Goal: Transaction & Acquisition: Purchase product/service

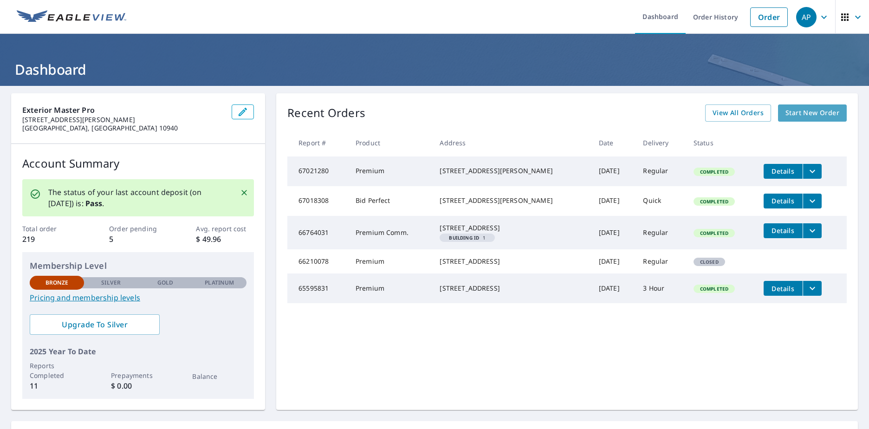
click at [803, 110] on span "Start New Order" at bounding box center [813, 113] width 54 height 12
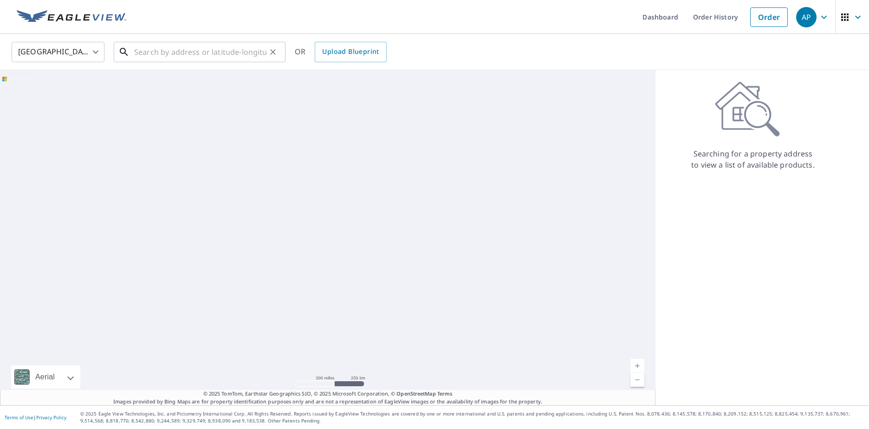
click at [246, 56] on input "text" at bounding box center [200, 52] width 132 height 26
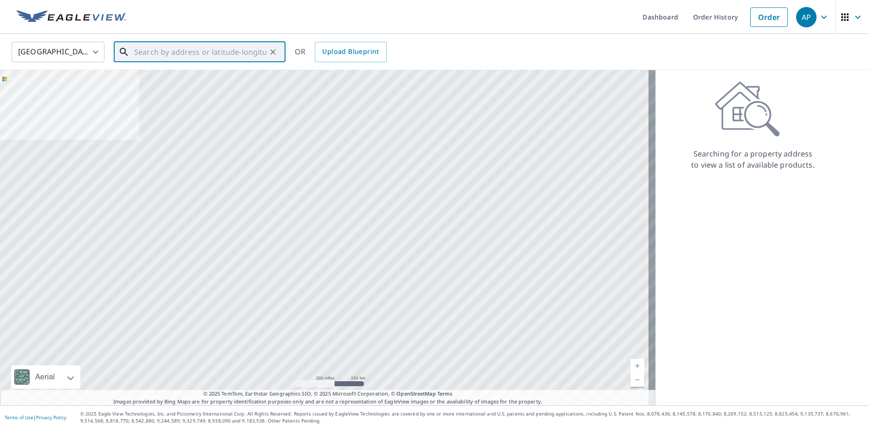
paste input "[STREET_ADDRESS],"
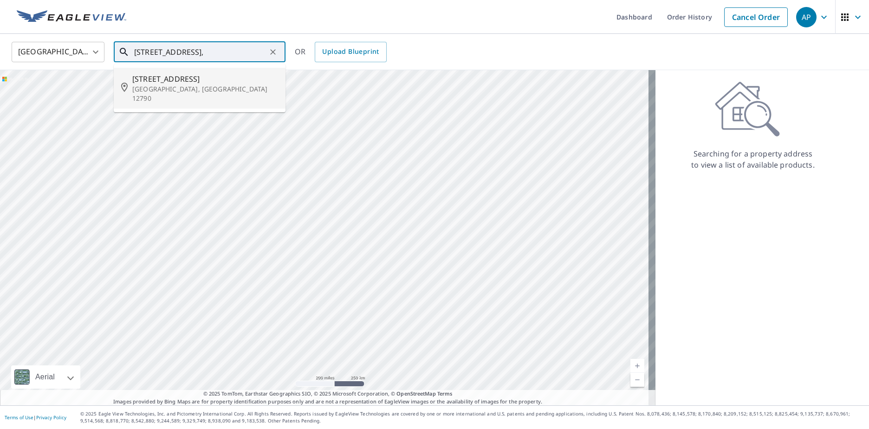
click at [201, 84] on span "[STREET_ADDRESS]" at bounding box center [205, 78] width 146 height 11
type input "[STREET_ADDRESS]"
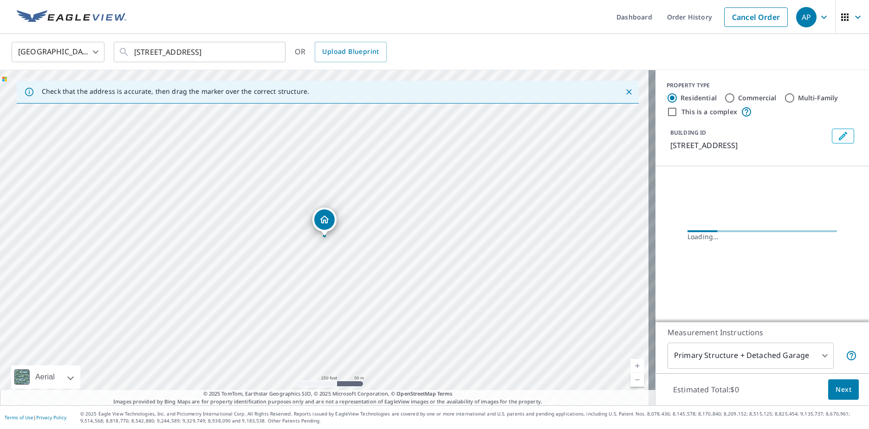
click at [630, 360] on link "Current Level 17, Zoom In" at bounding box center [637, 366] width 14 height 14
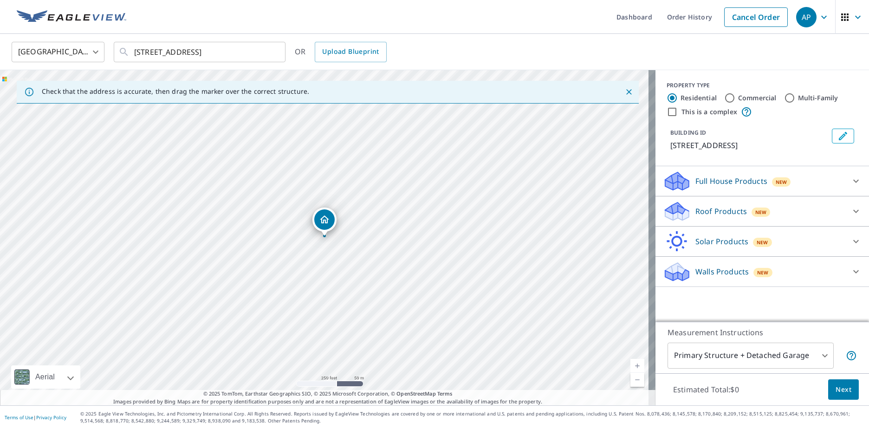
click at [630, 360] on link "Current Level 17, Zoom In" at bounding box center [637, 366] width 14 height 14
drag, startPoint x: 325, startPoint y: 215, endPoint x: 89, endPoint y: 162, distance: 241.5
drag, startPoint x: 501, startPoint y: 223, endPoint x: 212, endPoint y: 170, distance: 294.5
click at [212, 170] on div "[STREET_ADDRESS]" at bounding box center [328, 237] width 656 height 335
